Goal: Complete application form

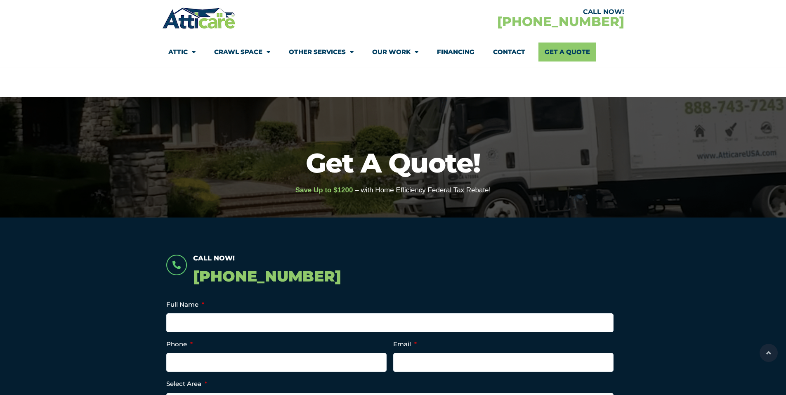
select select "[GEOGRAPHIC_DATA]"
select select "Insulation"
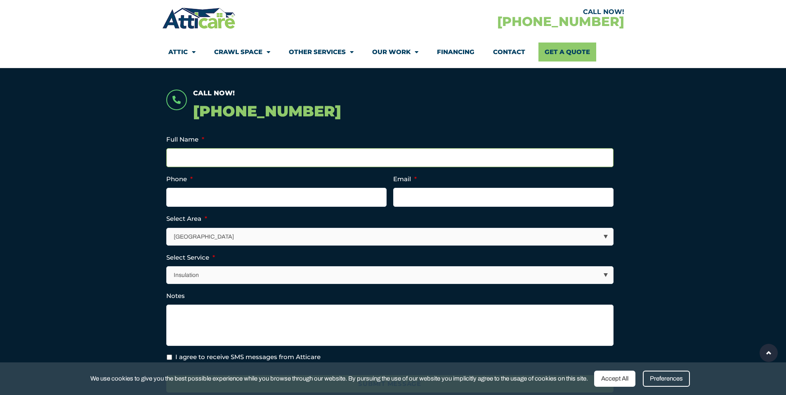
click at [207, 158] on input "Full Name *" at bounding box center [389, 157] width 447 height 19
type input "[PERSON_NAME]"
type input "4155959912"
type input "[EMAIL_ADDRESS][DOMAIN_NAME]"
type input "[PHONE_NUMBER]"
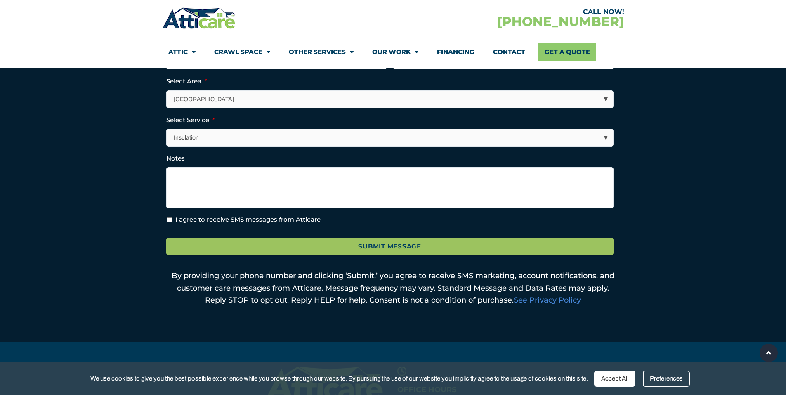
scroll to position [275, 0]
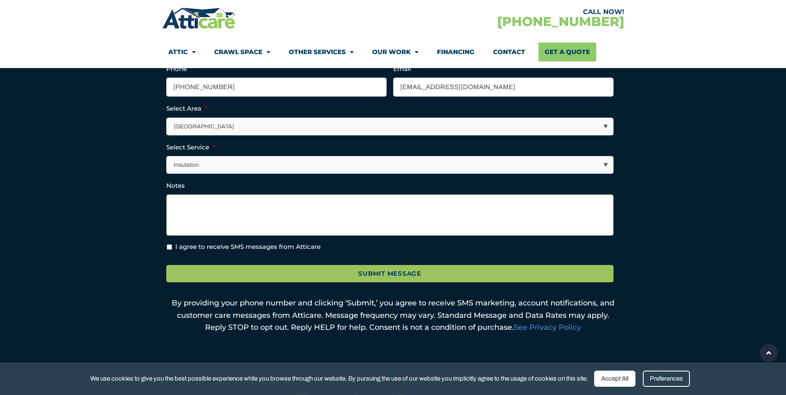
drag, startPoint x: 242, startPoint y: 219, endPoint x: 232, endPoint y: 216, distance: 10.7
click at [242, 219] on textarea "Notes" at bounding box center [389, 214] width 447 height 41
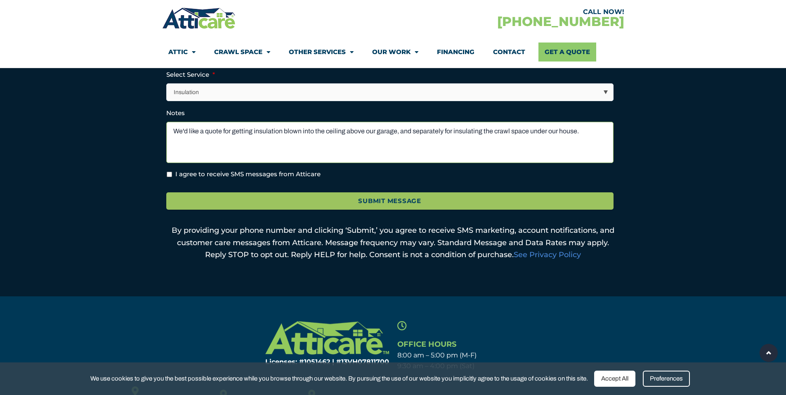
scroll to position [358, 0]
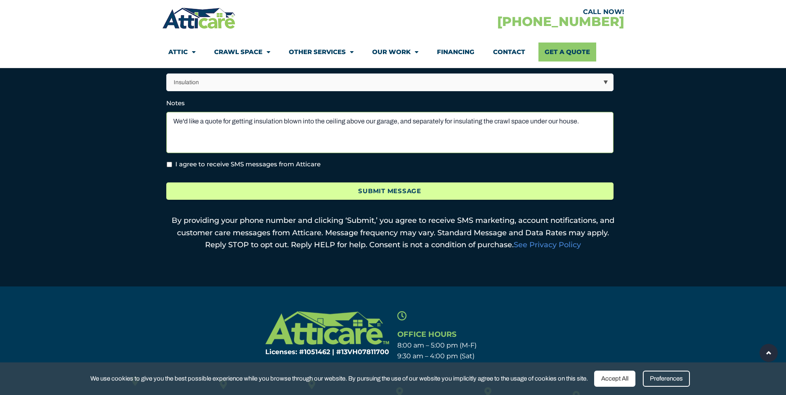
type textarea "We'd like a quote for getting insulation blown into the ceiling above our garag…"
click at [279, 193] on input "Submit Message" at bounding box center [389, 191] width 447 height 18
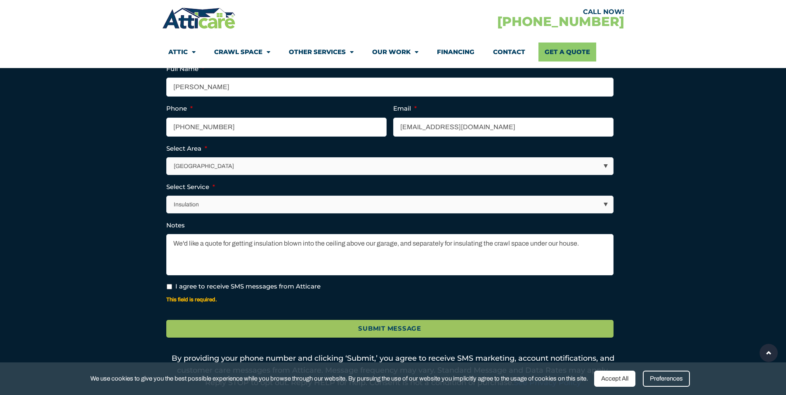
scroll to position [279, 0]
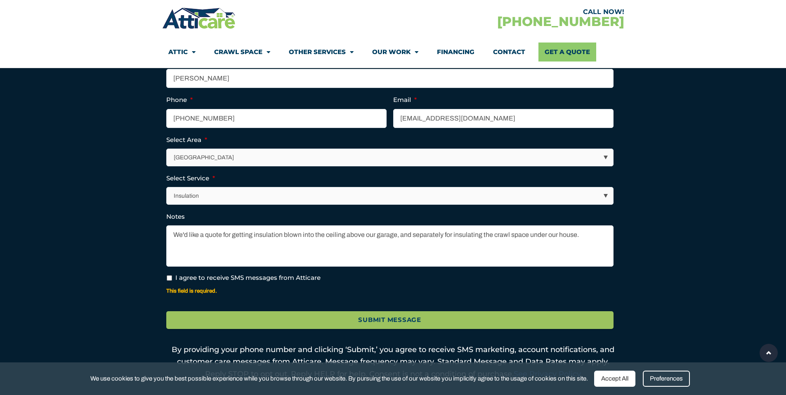
click at [166, 273] on li "I agree to receive SMS messages from Atticare" at bounding box center [393, 277] width 454 height 9
click at [168, 277] on input "I agree to receive SMS messages from Atticare" at bounding box center [169, 277] width 5 height 5
checkbox input "true"
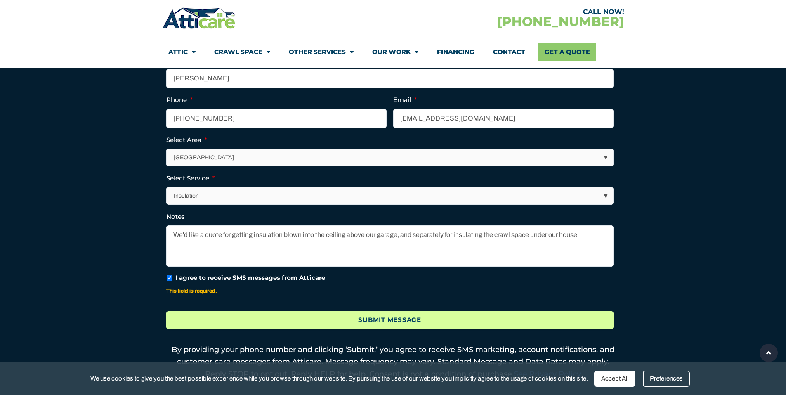
click at [279, 319] on input "Submit Message" at bounding box center [389, 320] width 447 height 18
